Goal: Information Seeking & Learning: Learn about a topic

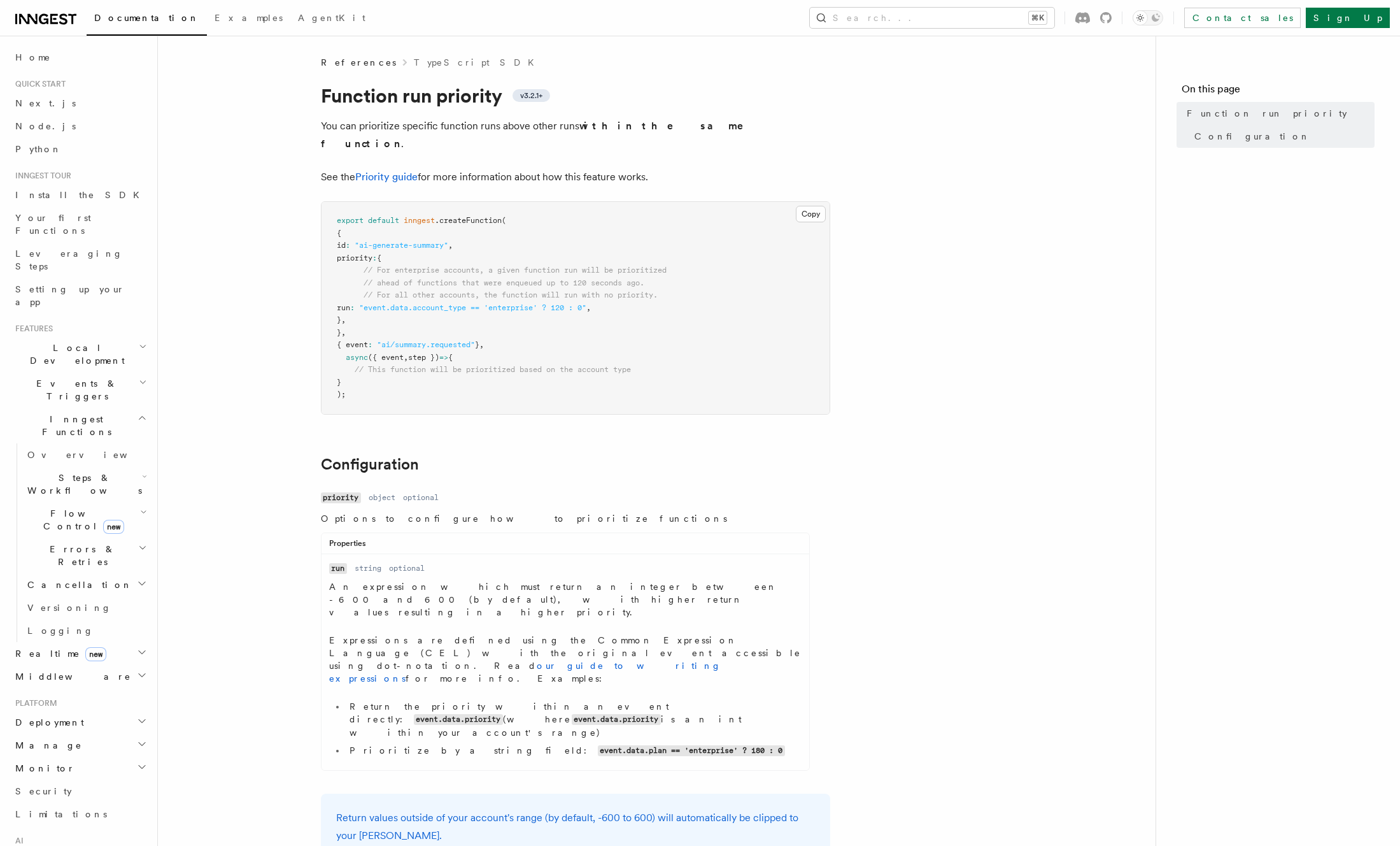
drag, startPoint x: 831, startPoint y: 430, endPoint x: 824, endPoint y: 432, distance: 7.3
click at [826, 431] on article "References TypeScript SDK Function run priority v3.2.1+ You can prioritize spec…" at bounding box center [656, 600] width 957 height 1090
click at [721, 424] on article "References TypeScript SDK Function run priority v3.2.1+ You can prioritize spec…" at bounding box center [656, 600] width 957 height 1090
click at [395, 148] on article "References TypeScript SDK Function run priority v3.2.1+ You can prioritize spec…" at bounding box center [656, 600] width 957 height 1090
click at [397, 170] on link "Priority guide" at bounding box center [387, 176] width 62 height 12
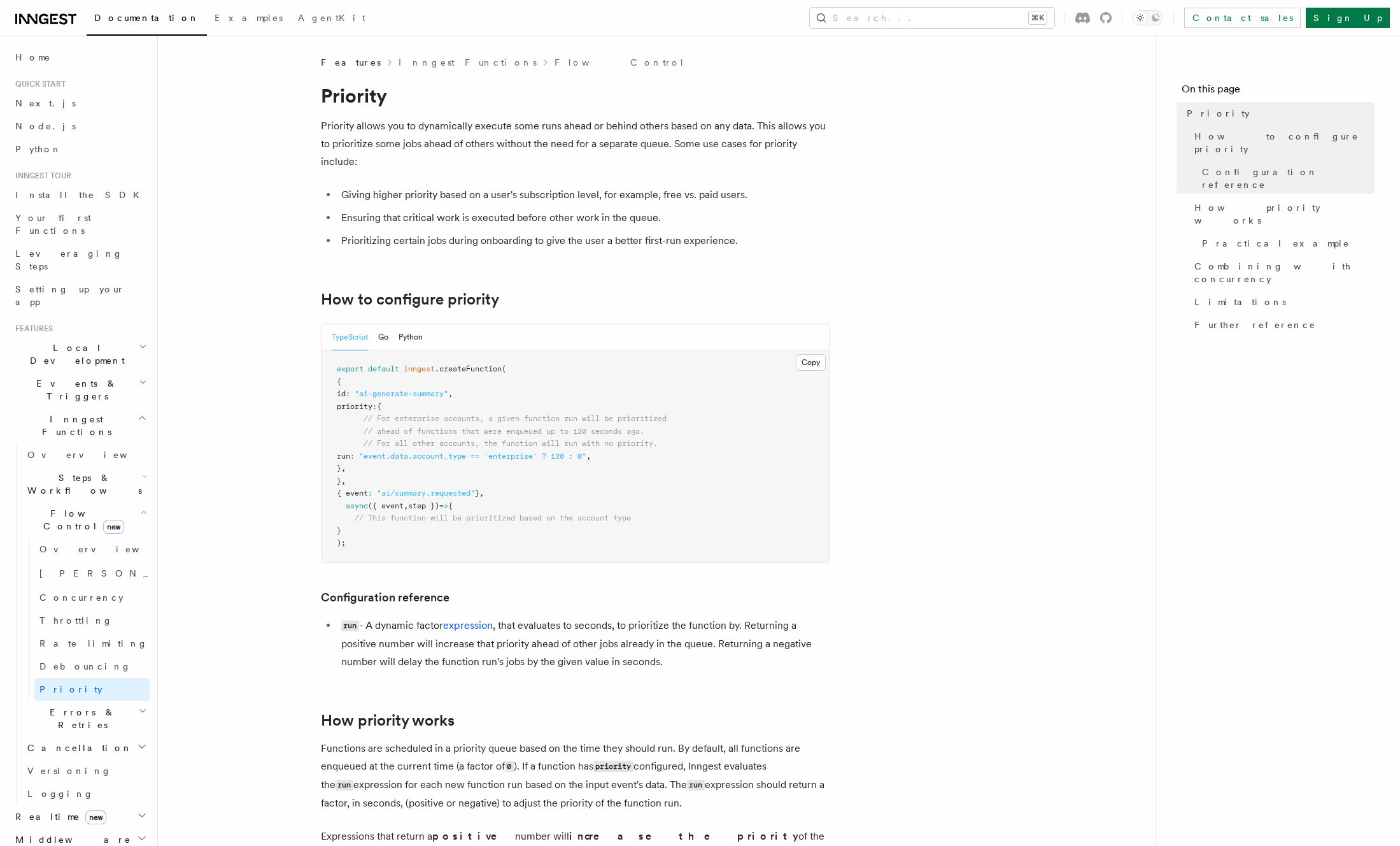
click at [545, 159] on p "Priority allows you to dynamically execute some runs ahead or behind others bas…" at bounding box center [575, 144] width 509 height 53
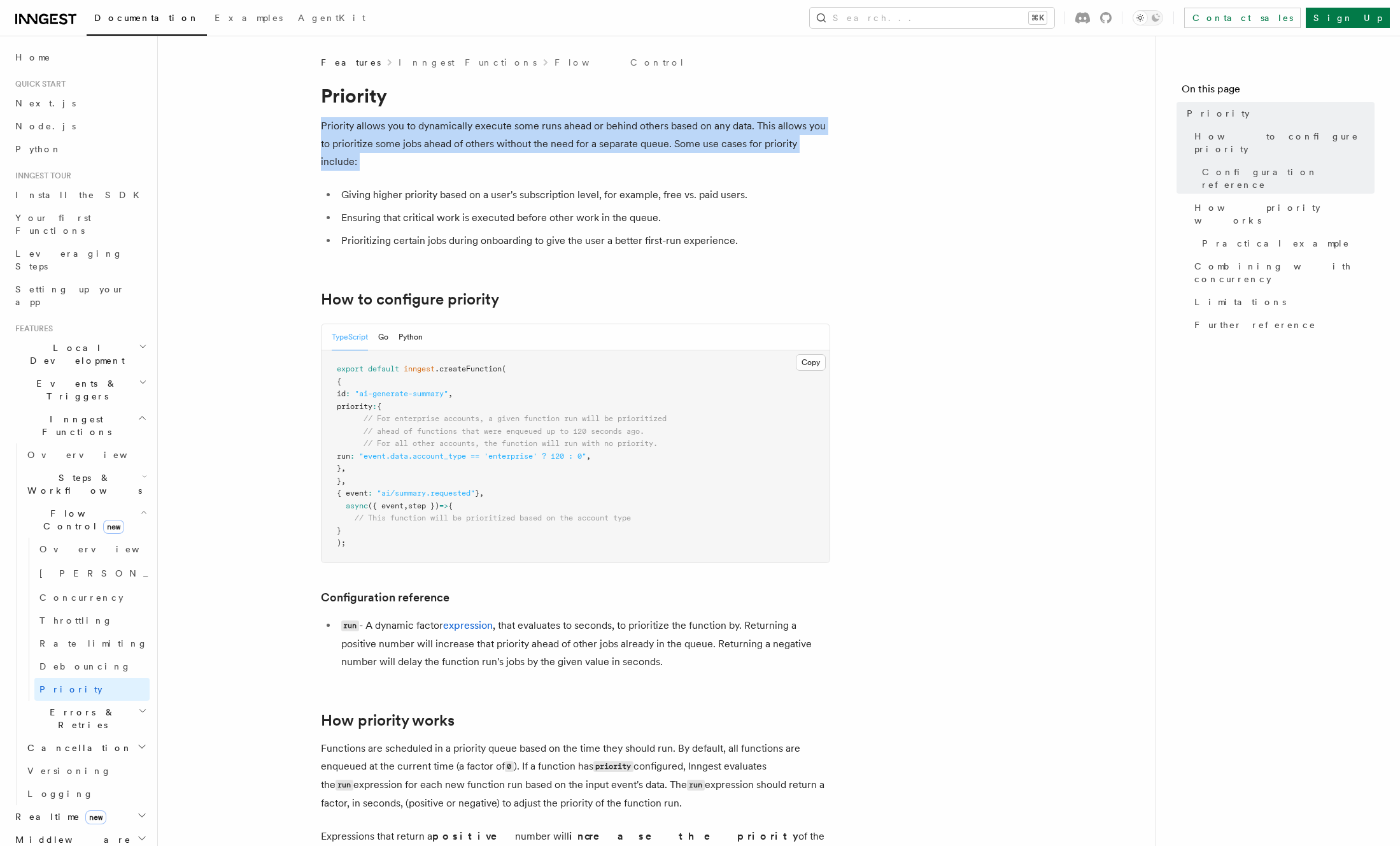
click at [545, 159] on p "Priority allows you to dynamically execute some runs ahead or behind others bas…" at bounding box center [575, 144] width 509 height 53
click at [550, 158] on p "Priority allows you to dynamically execute some runs ahead or behind others bas…" at bounding box center [575, 144] width 509 height 53
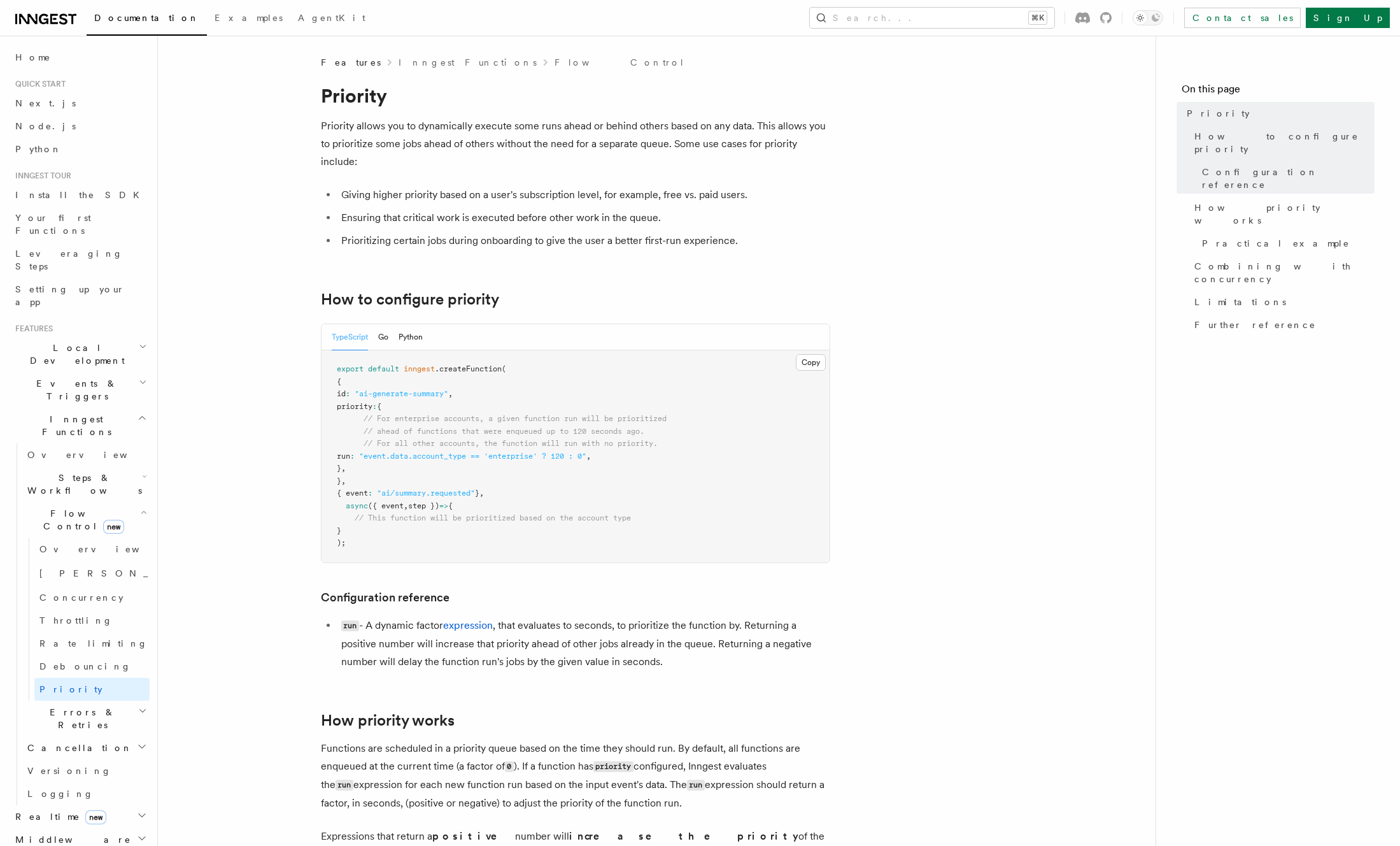
click at [757, 209] on li "Ensuring that critical work is executed before other work in the queue." at bounding box center [584, 218] width 493 height 18
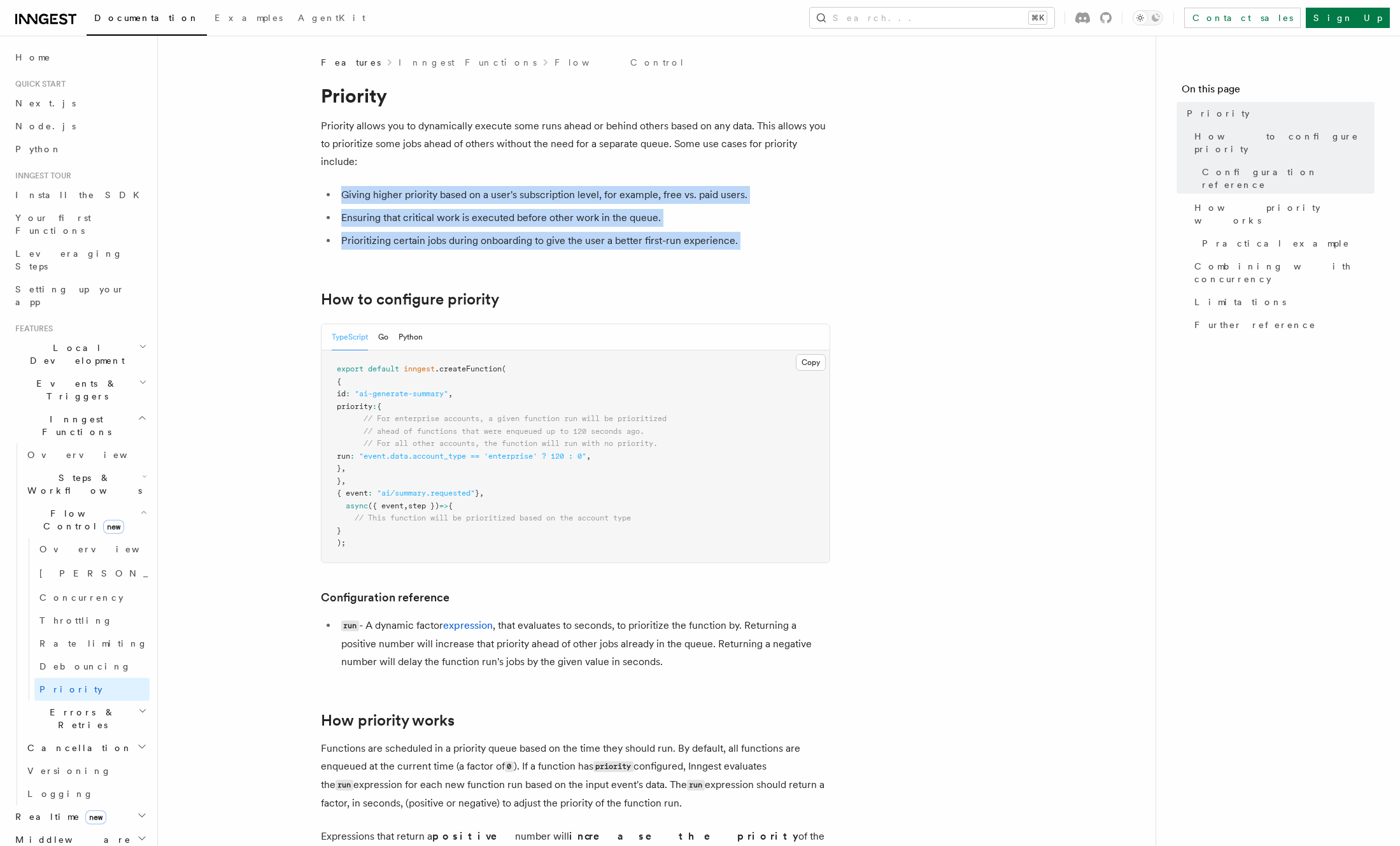
drag, startPoint x: 649, startPoint y: 223, endPoint x: 414, endPoint y: 162, distance: 242.8
click at [414, 162] on p "Priority allows you to dynamically execute some runs ahead or behind others bas…" at bounding box center [575, 144] width 509 height 53
drag, startPoint x: 751, startPoint y: 283, endPoint x: 294, endPoint y: 191, distance: 466.2
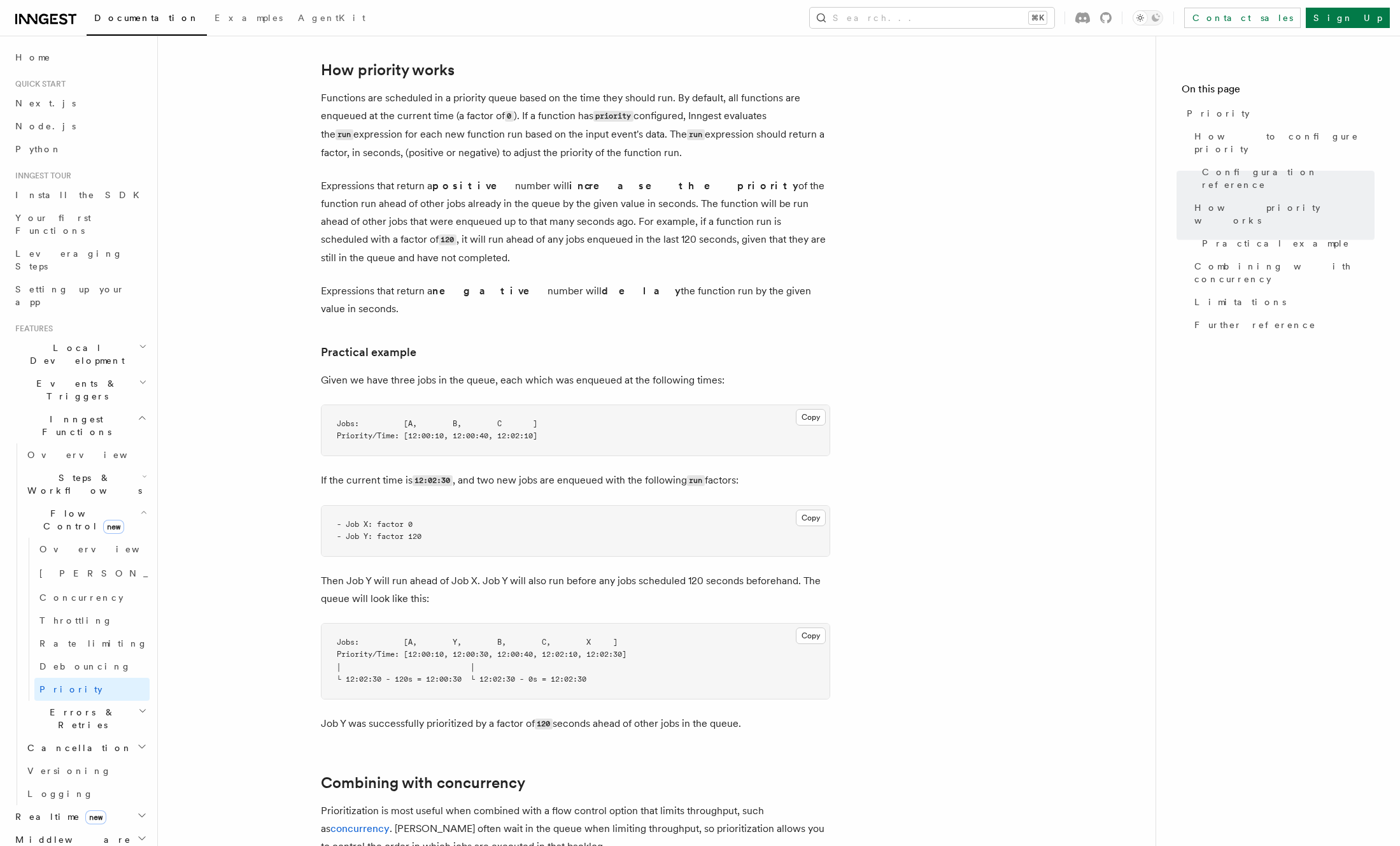
scroll to position [870, 0]
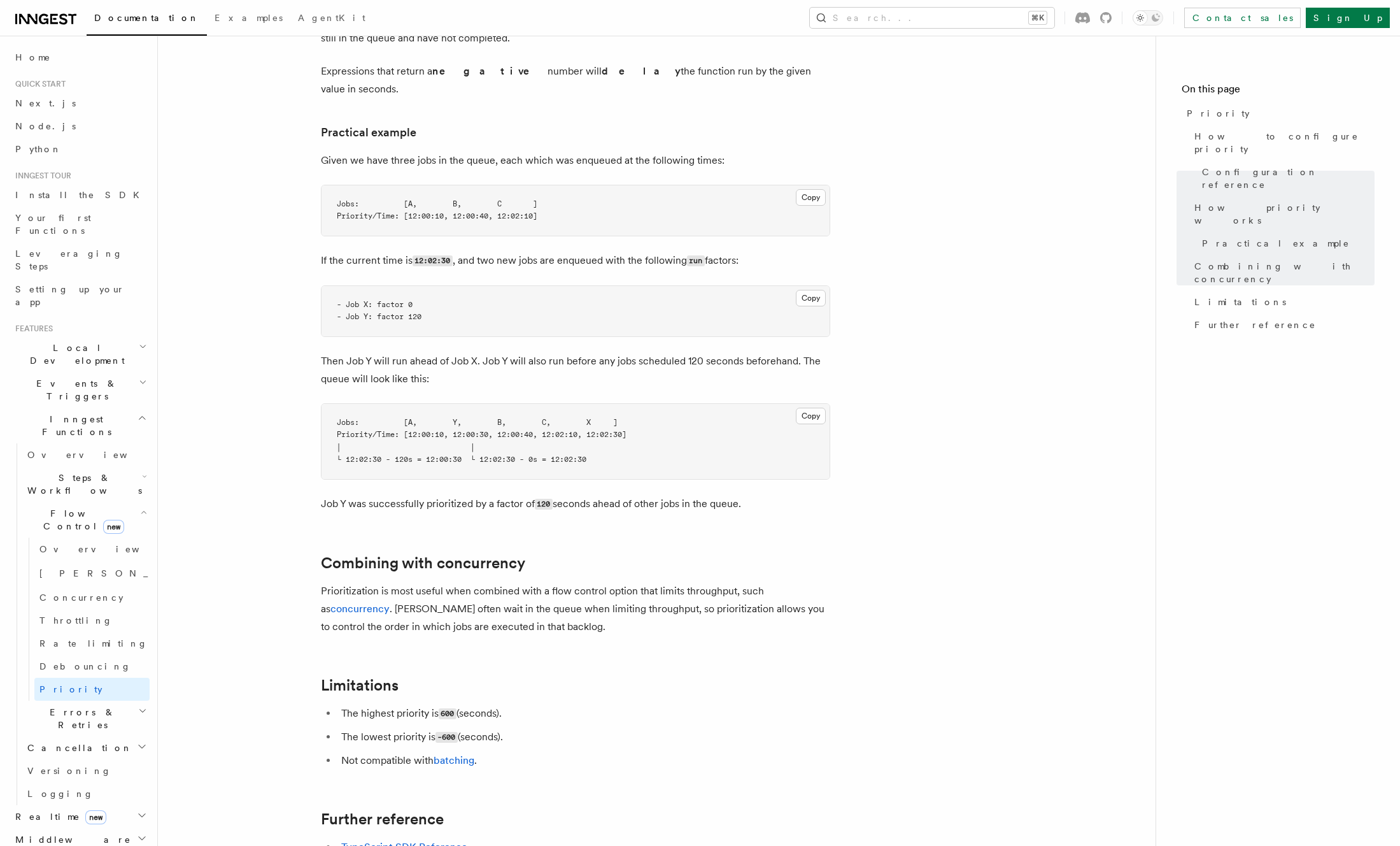
click at [864, 233] on article "Features Inngest Functions Flow Control Priority Priority allows you to dynamic…" at bounding box center [656, 157] width 957 height 1943
click at [1032, 192] on article "Features Inngest Functions Flow Control Priority Priority allows you to dynamic…" at bounding box center [656, 157] width 957 height 1943
